Goal: Transaction & Acquisition: Purchase product/service

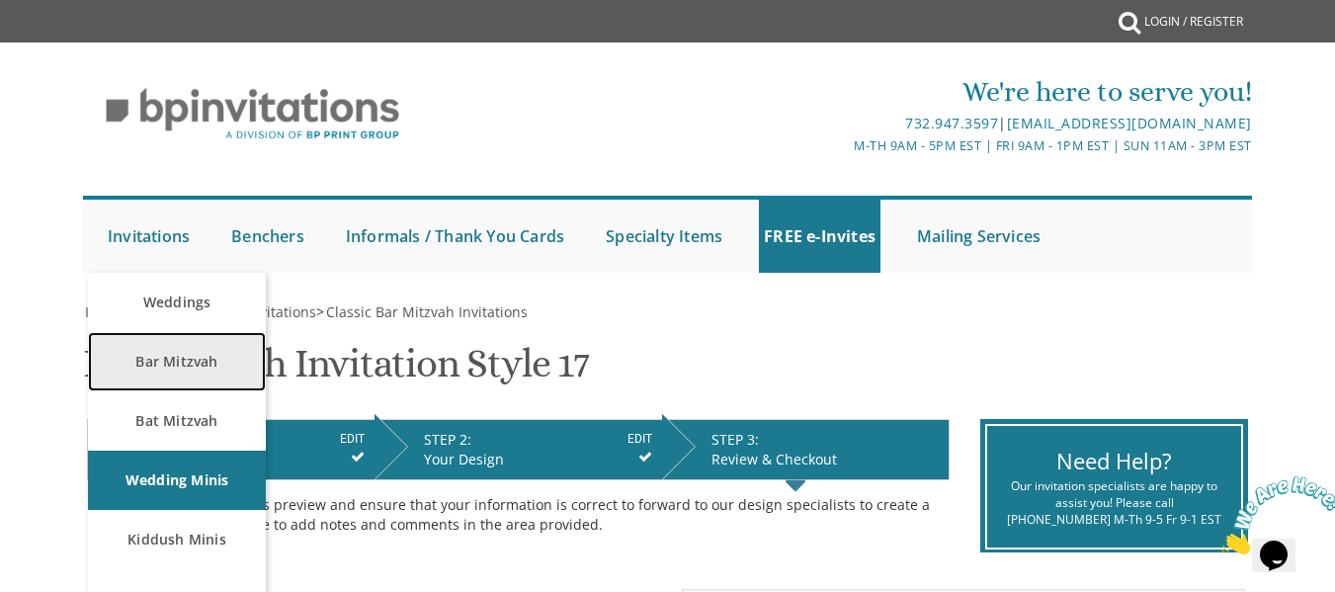
click at [162, 376] on link "Bar Mitzvah" at bounding box center [177, 361] width 178 height 59
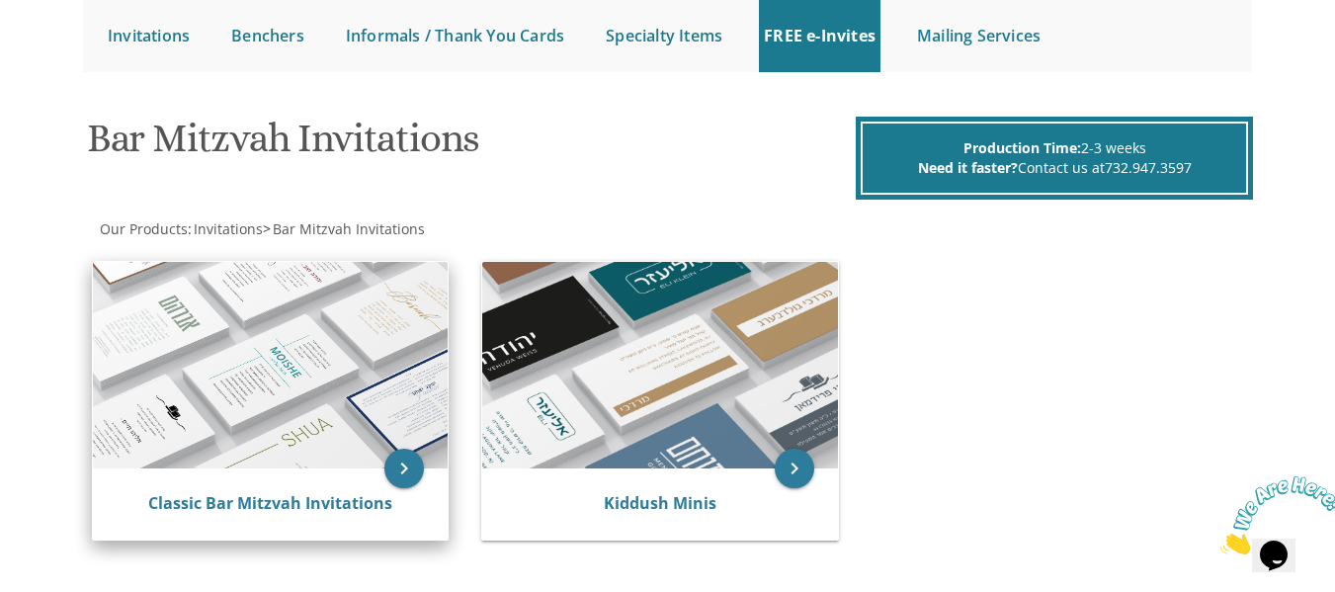
scroll to position [297, 0]
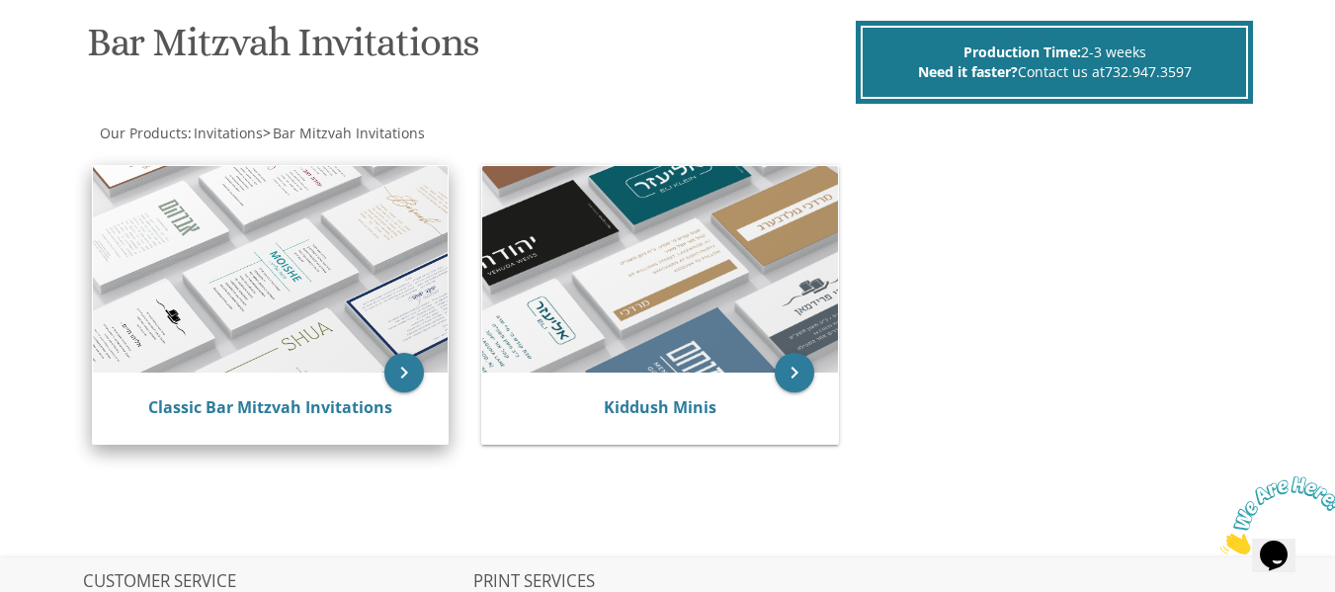
click at [239, 303] on img at bounding box center [270, 270] width 355 height 208
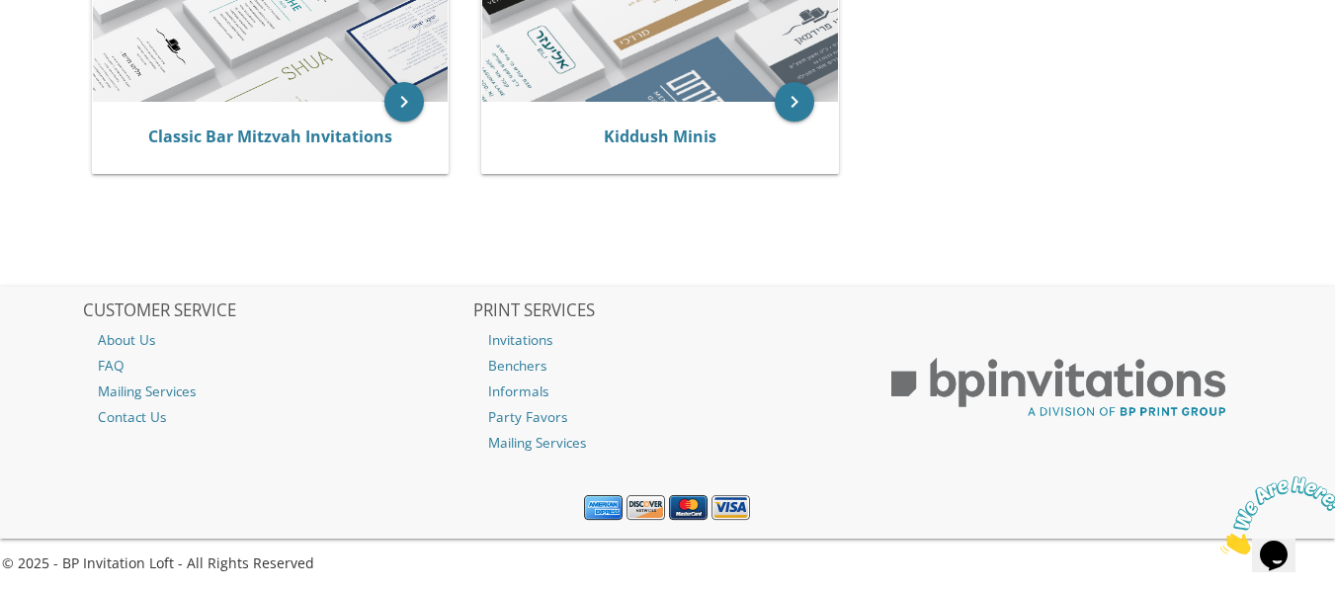
scroll to position [568, 0]
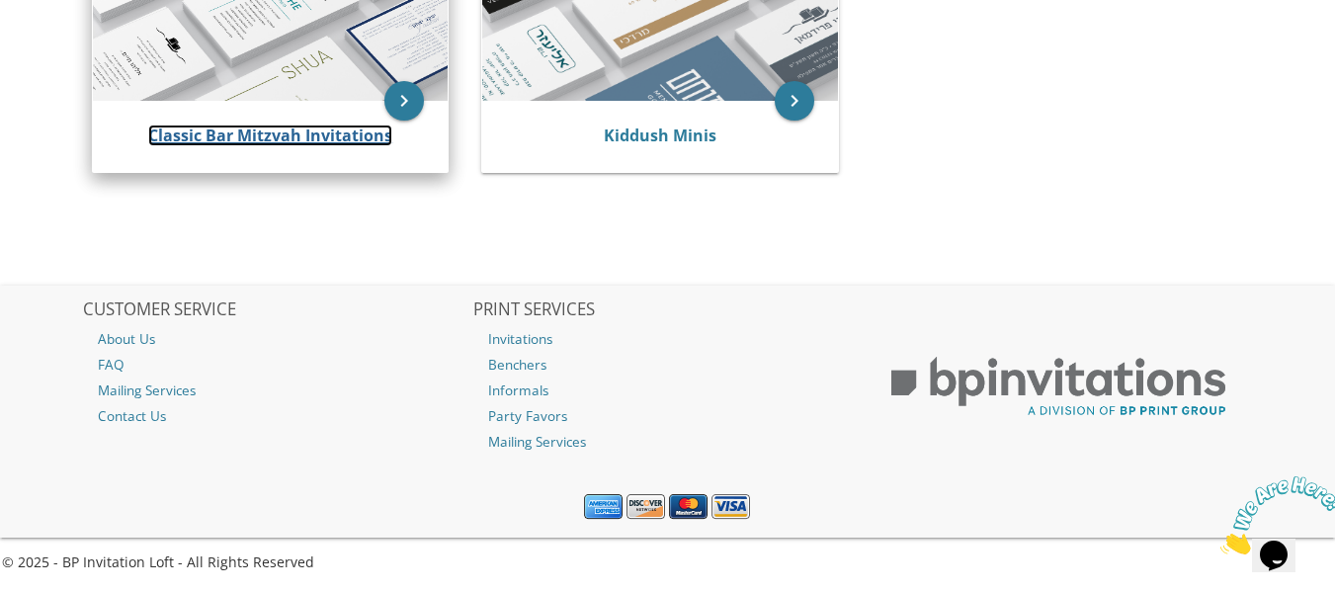
click at [358, 142] on link "Classic Bar Mitzvah Invitations" at bounding box center [270, 136] width 244 height 22
click at [301, 123] on div "Classic Bar Mitzvah Invitations" at bounding box center [270, 136] width 355 height 71
click at [310, 119] on div "Classic Bar Mitzvah Invitations" at bounding box center [270, 136] width 355 height 71
click at [309, 131] on link "Classic Bar Mitzvah Invitations" at bounding box center [270, 136] width 244 height 22
click at [312, 131] on link "Classic Bar Mitzvah Invitations" at bounding box center [270, 136] width 244 height 22
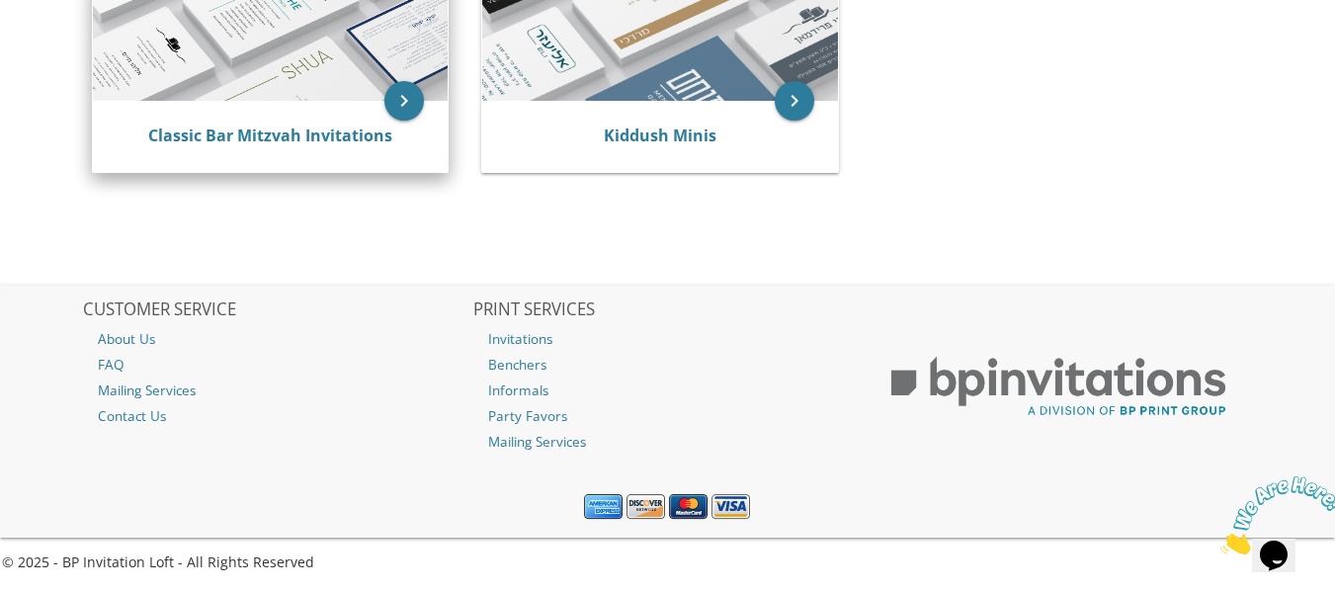
click at [279, 120] on div "Classic Bar Mitzvah Invitations" at bounding box center [270, 136] width 355 height 71
click at [284, 135] on link "Classic Bar Mitzvah Invitations" at bounding box center [270, 136] width 244 height 22
click at [287, 134] on link "Classic Bar Mitzvah Invitations" at bounding box center [270, 136] width 244 height 22
click at [409, 103] on icon "keyboard_arrow_right" at bounding box center [404, 101] width 40 height 40
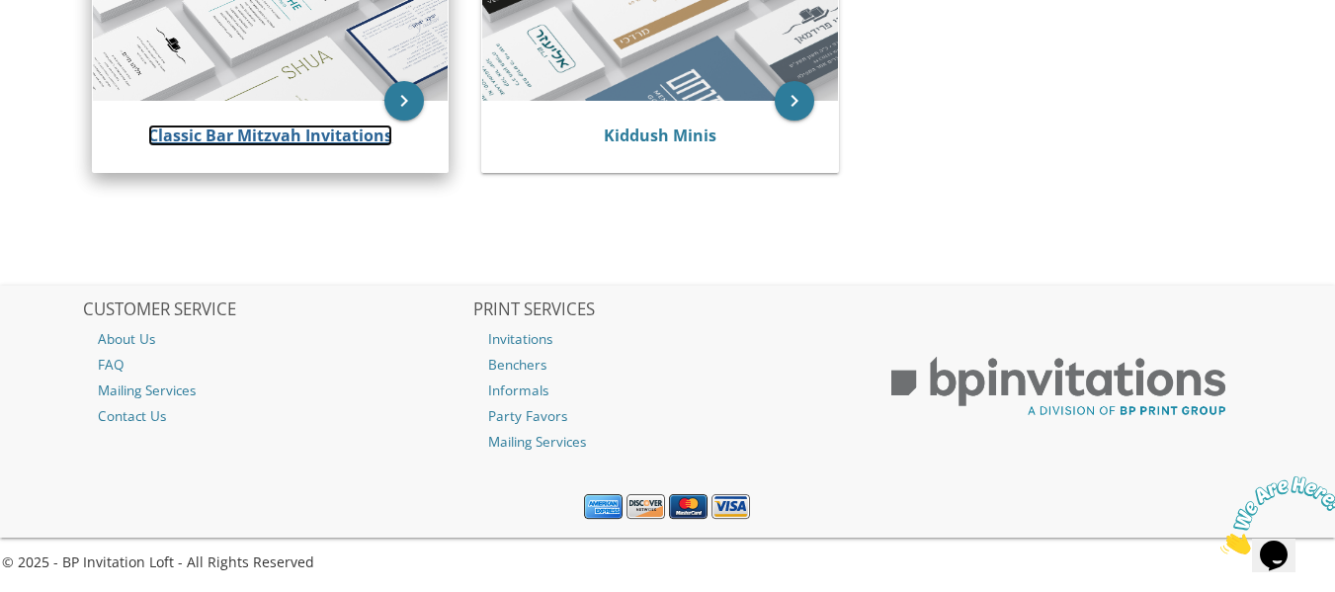
click at [344, 133] on link "Classic Bar Mitzvah Invitations" at bounding box center [270, 136] width 244 height 22
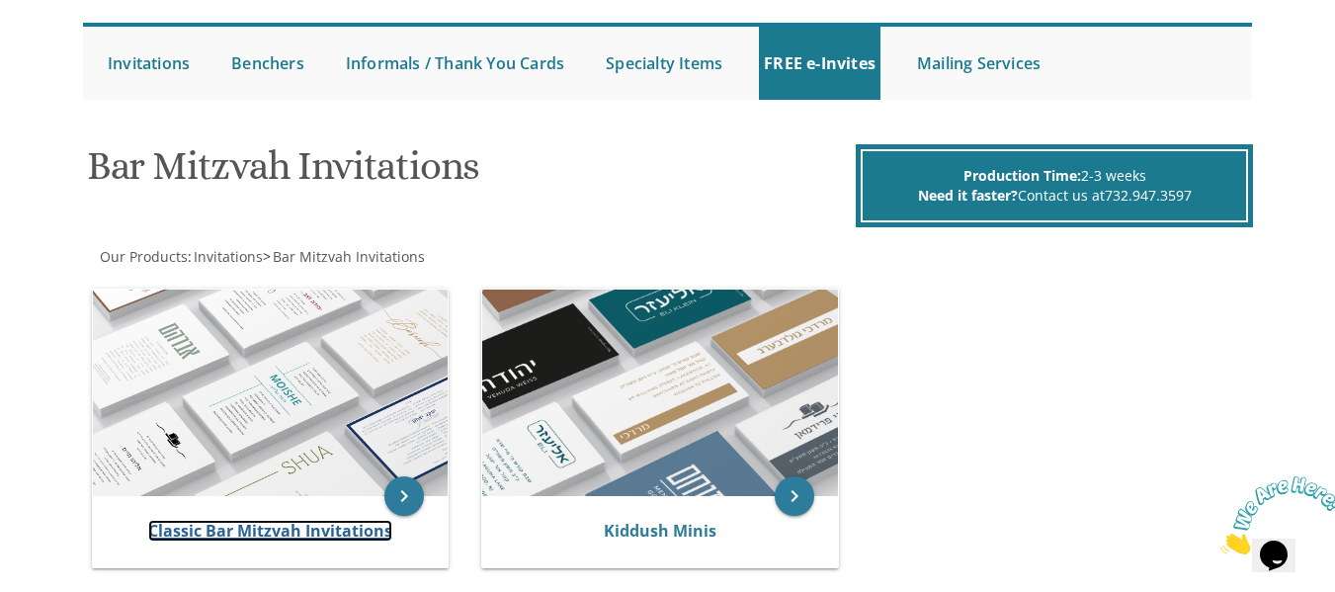
scroll to position [0, 0]
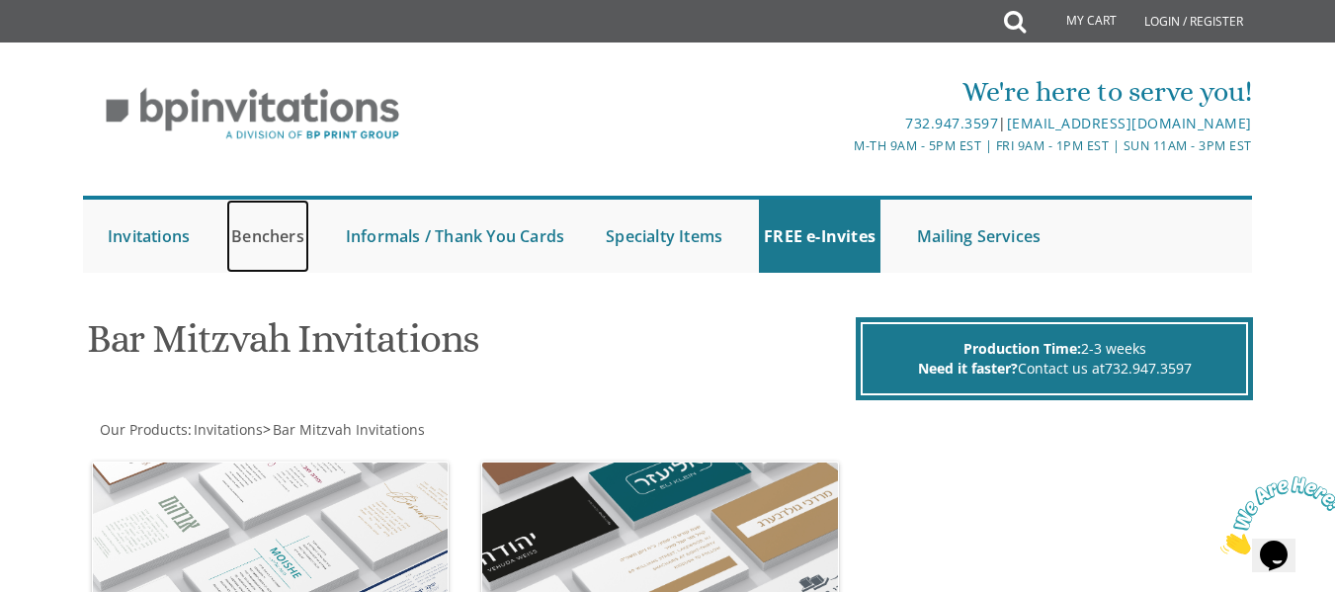
click at [279, 234] on link "Benchers" at bounding box center [267, 236] width 83 height 73
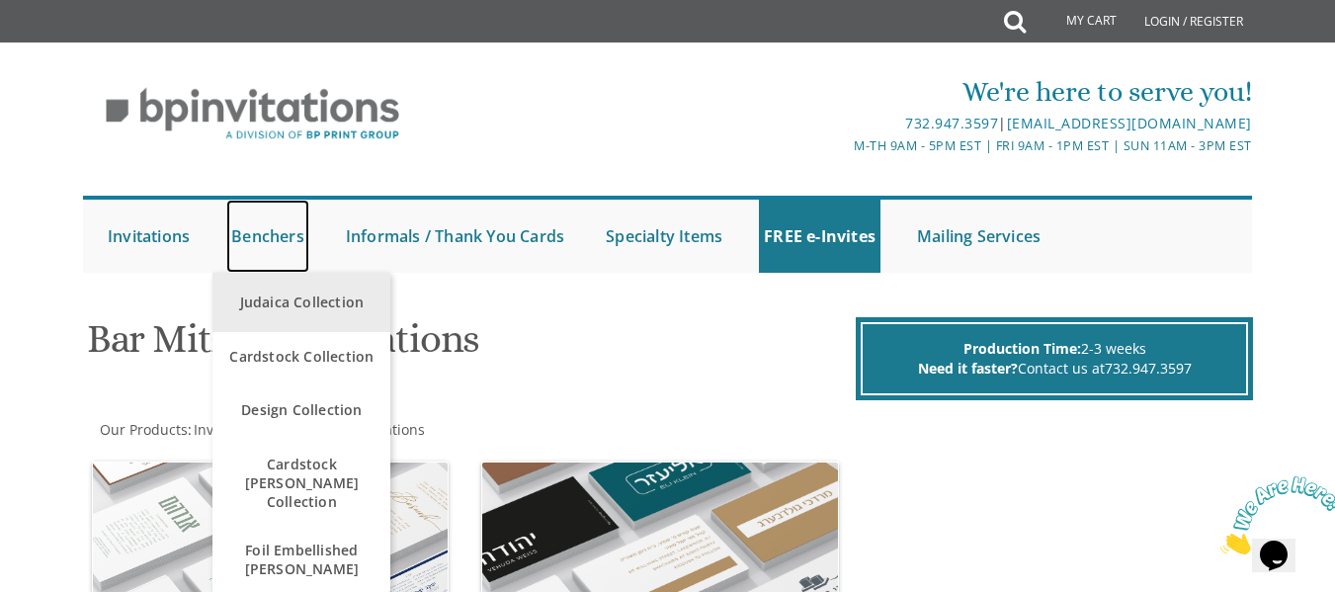
scroll to position [99, 0]
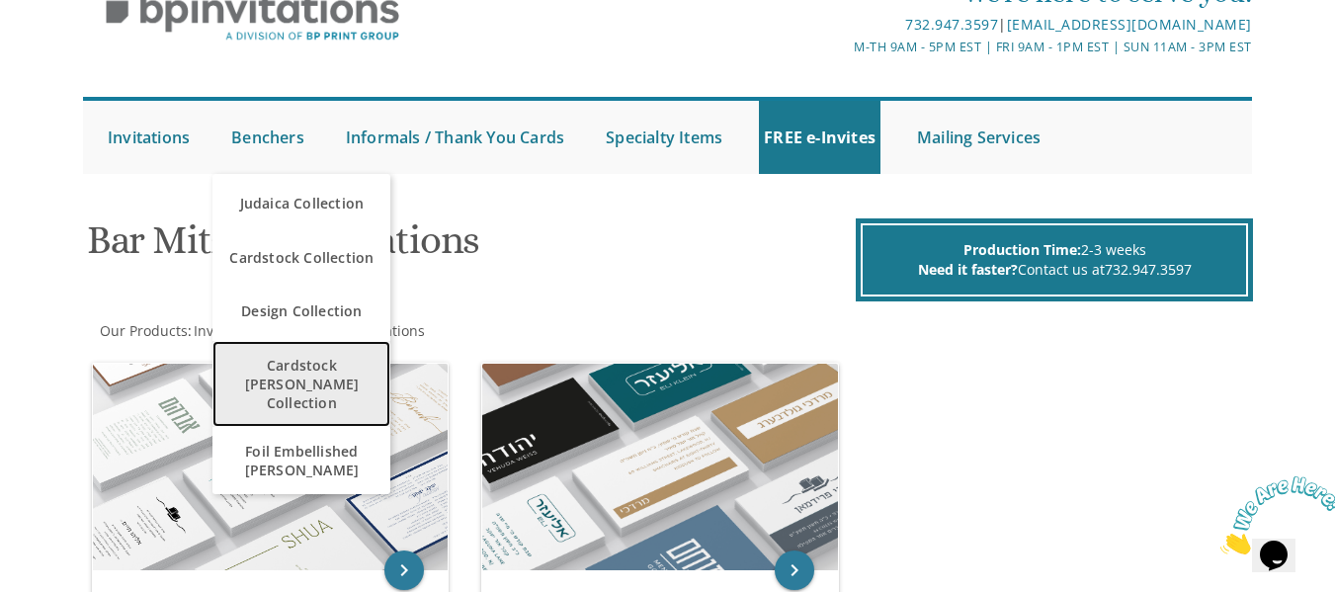
click at [312, 381] on span "Cardstock [PERSON_NAME] Collection" at bounding box center [301, 384] width 168 height 76
click at [308, 374] on span "Cardstock [PERSON_NAME] Collection" at bounding box center [301, 384] width 168 height 76
click at [308, 373] on span "Cardstock [PERSON_NAME] Collection" at bounding box center [301, 384] width 168 height 76
click at [306, 372] on span "Cardstock [PERSON_NAME] Collection" at bounding box center [301, 384] width 168 height 76
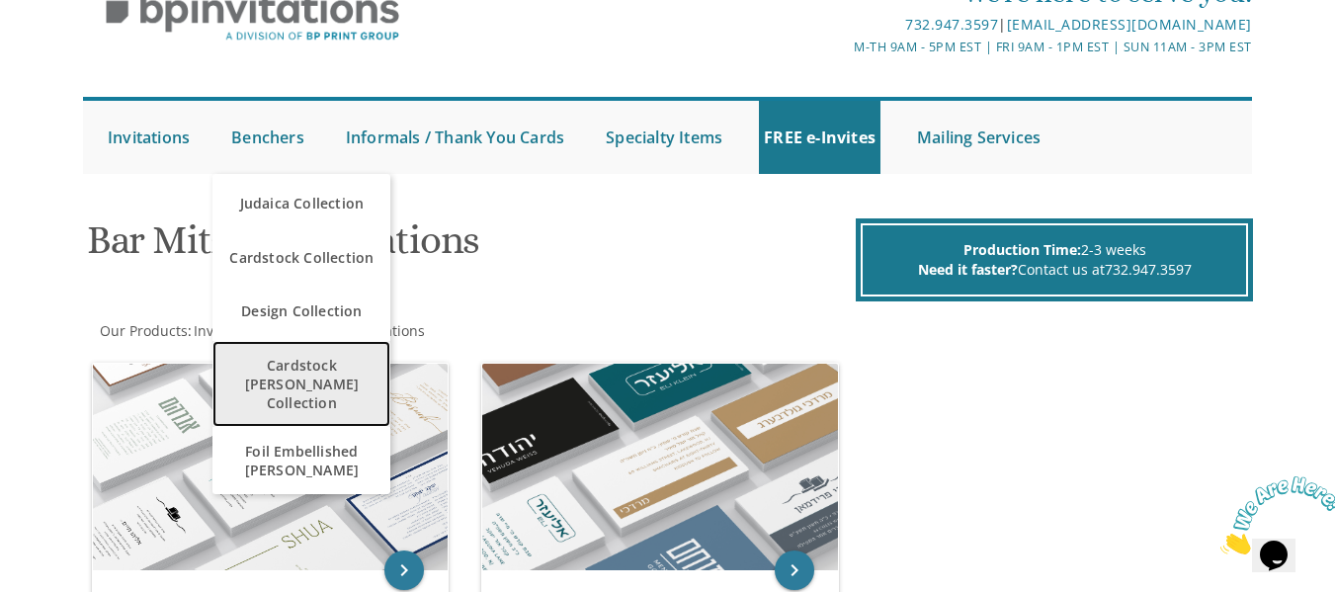
click at [306, 372] on span "Cardstock [PERSON_NAME] Collection" at bounding box center [301, 384] width 168 height 76
